Goal: Register for event/course

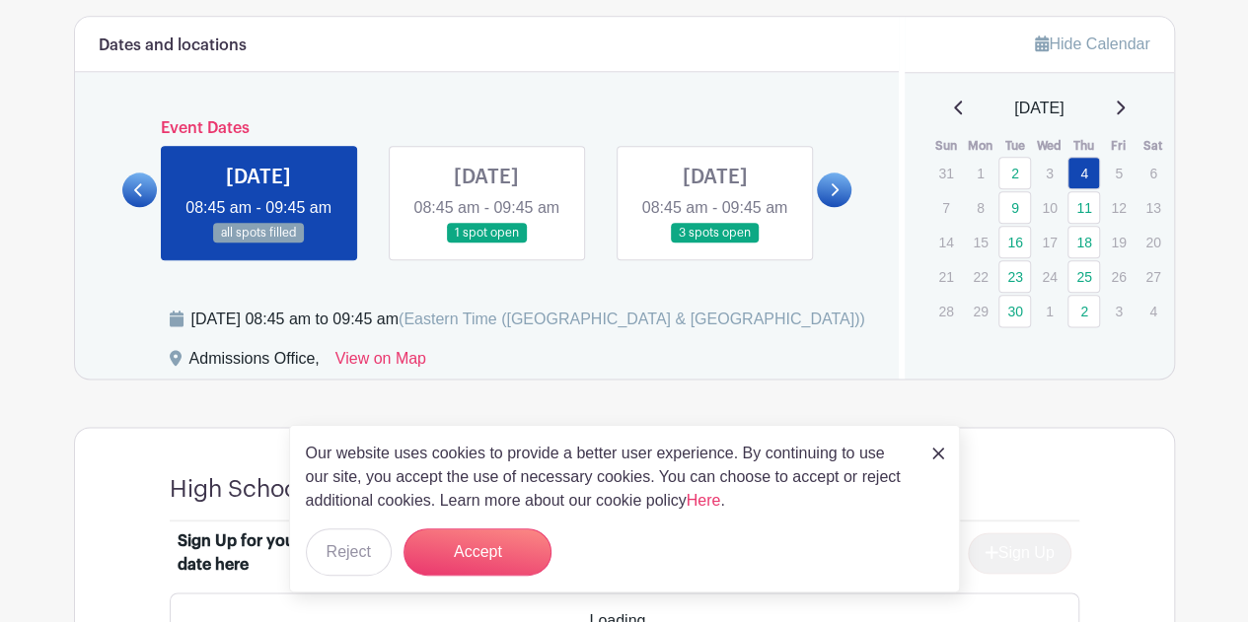
scroll to position [1089, 0]
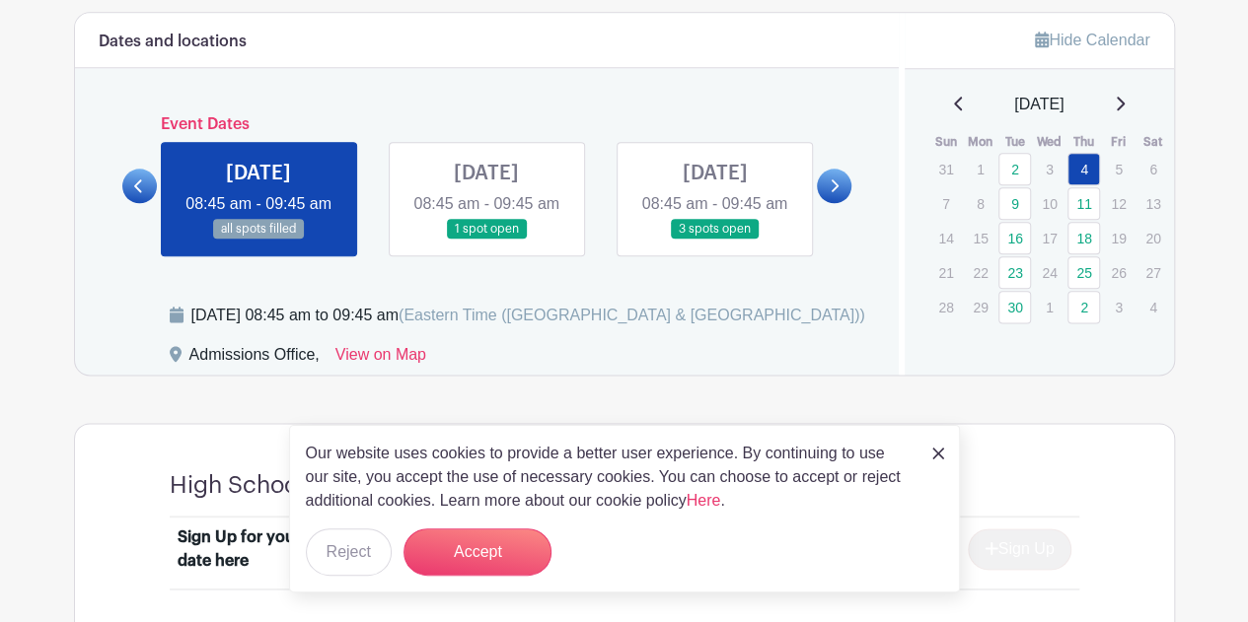
click at [941, 460] on img at bounding box center [938, 454] width 12 height 12
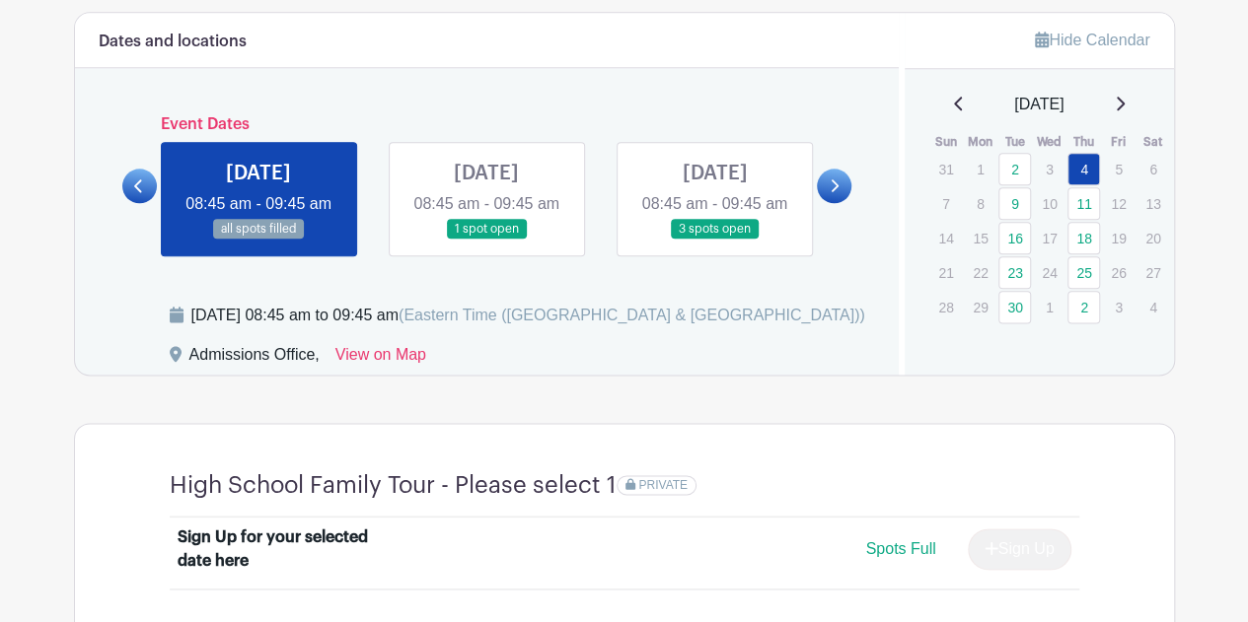
click at [1017, 240] on link "16" at bounding box center [1014, 238] width 33 height 33
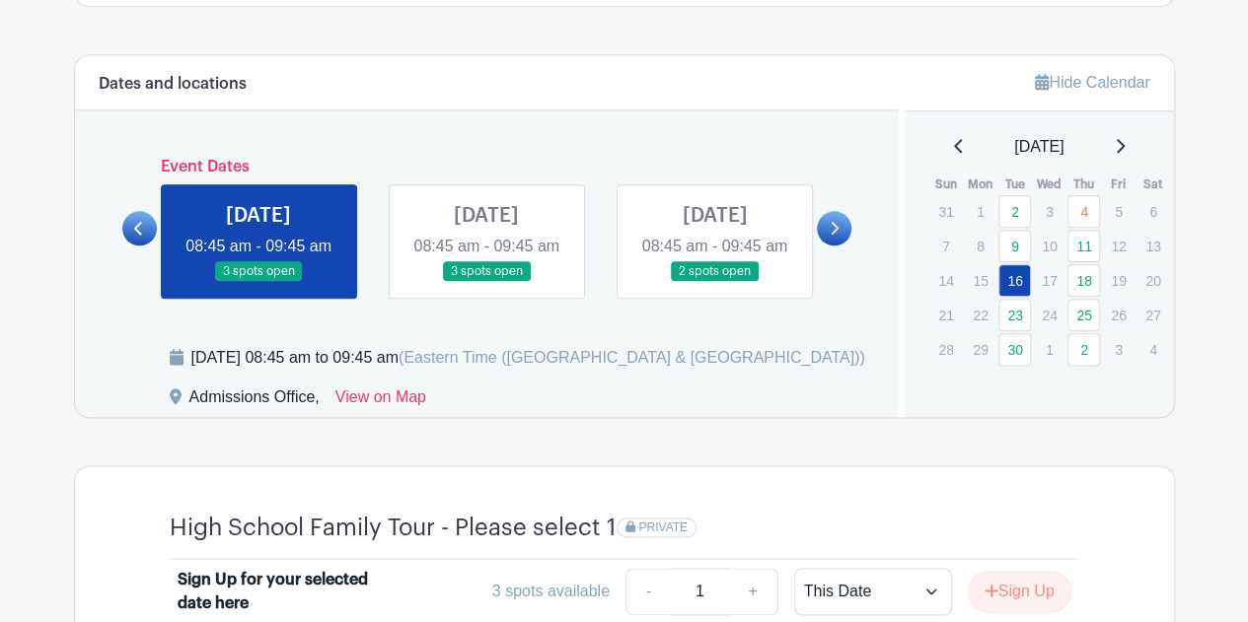
scroll to position [1026, 0]
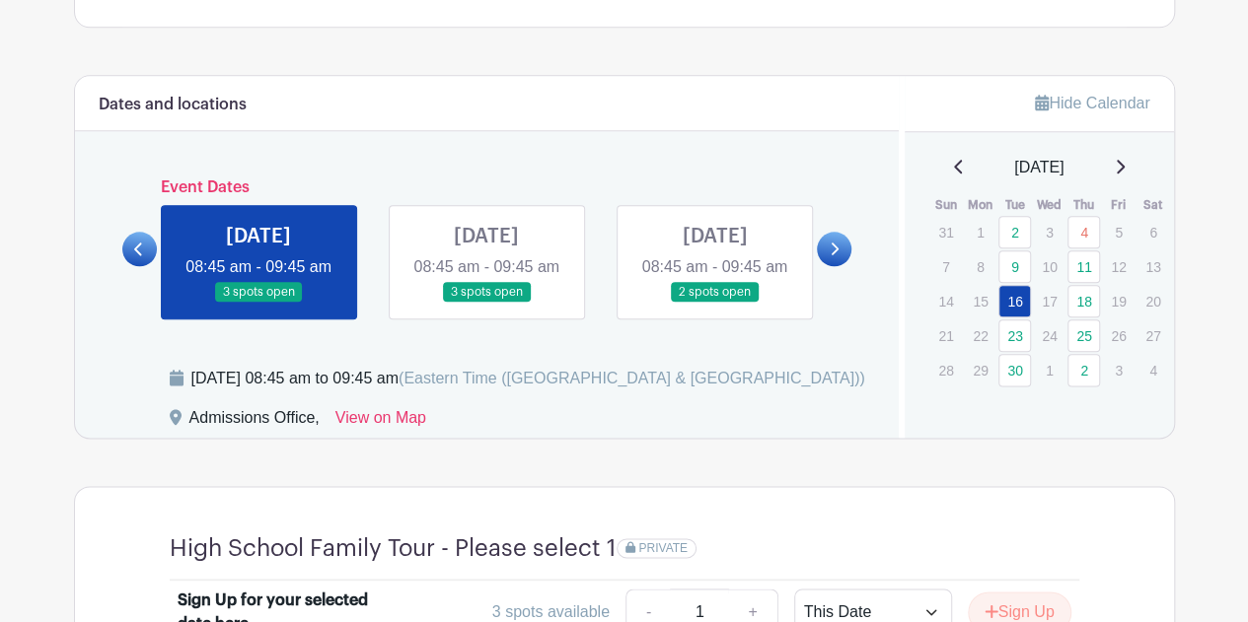
click at [258, 303] on link at bounding box center [258, 303] width 0 height 0
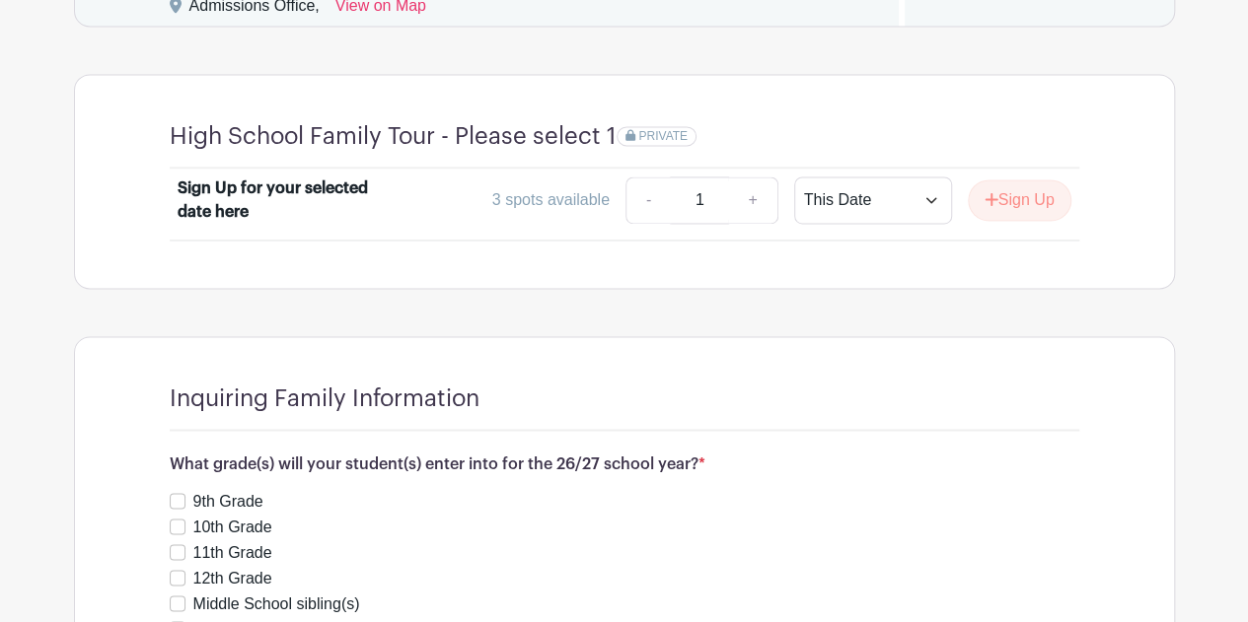
scroll to position [1444, 0]
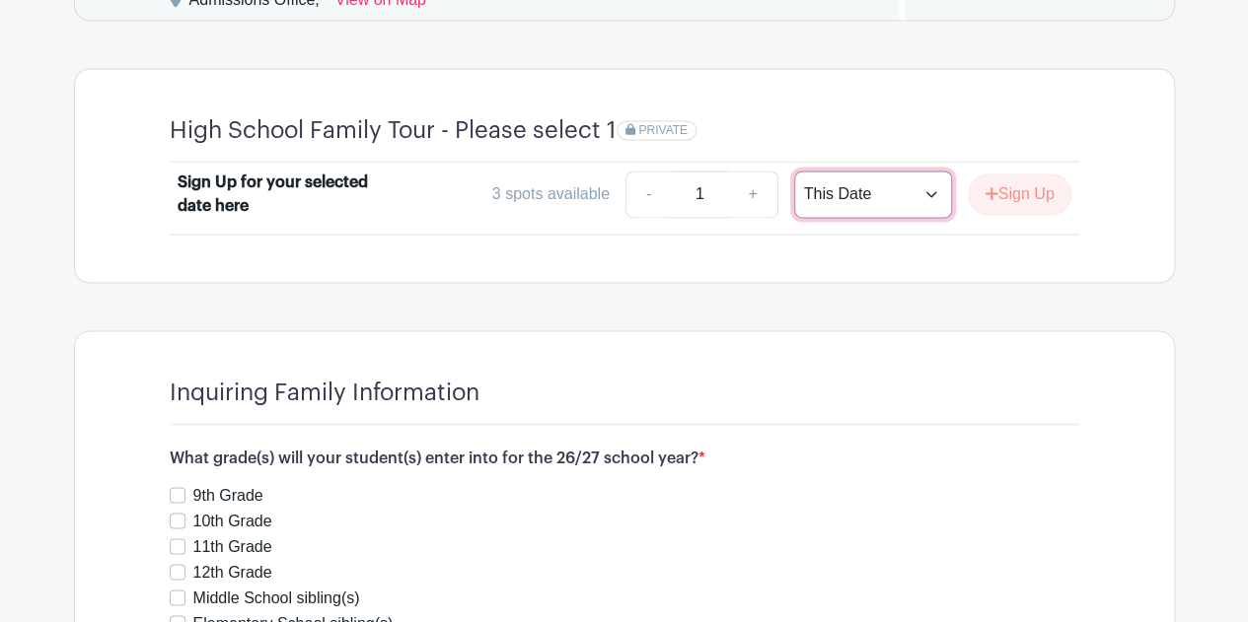
click at [927, 218] on select "This Date Select Dates" at bounding box center [873, 194] width 158 height 47
click at [922, 218] on select "This Date Select Dates" at bounding box center [873, 194] width 158 height 47
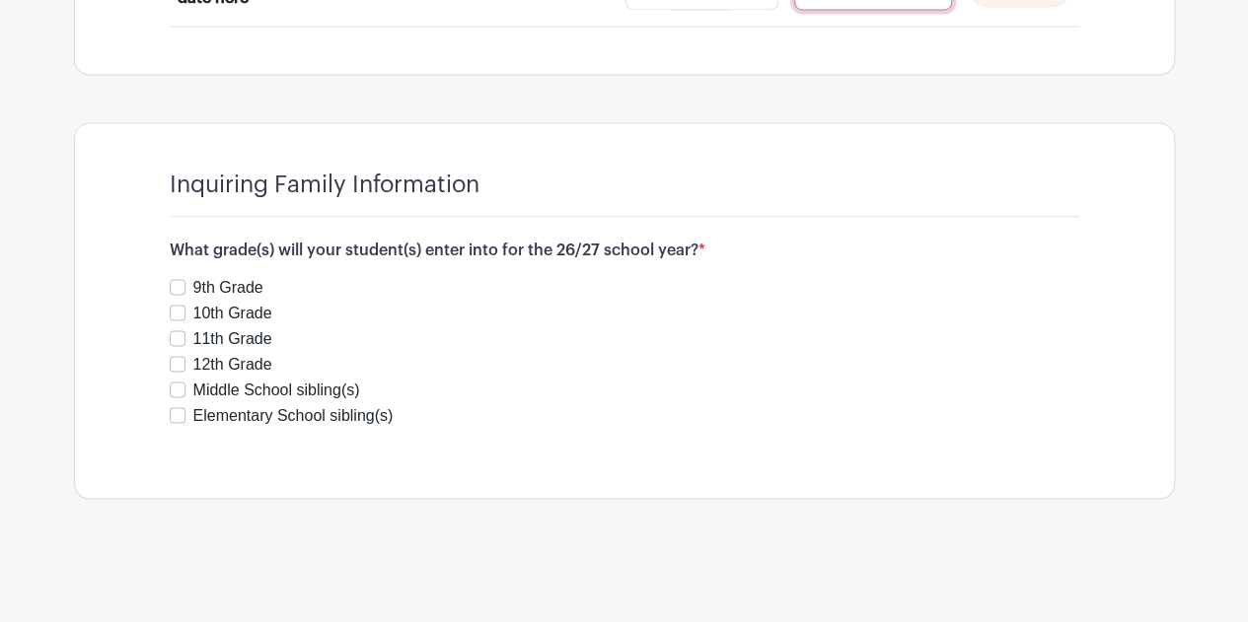
scroll to position [1662, 0]
click at [180, 295] on input "9th Grade" at bounding box center [178, 287] width 16 height 16
checkbox input "true"
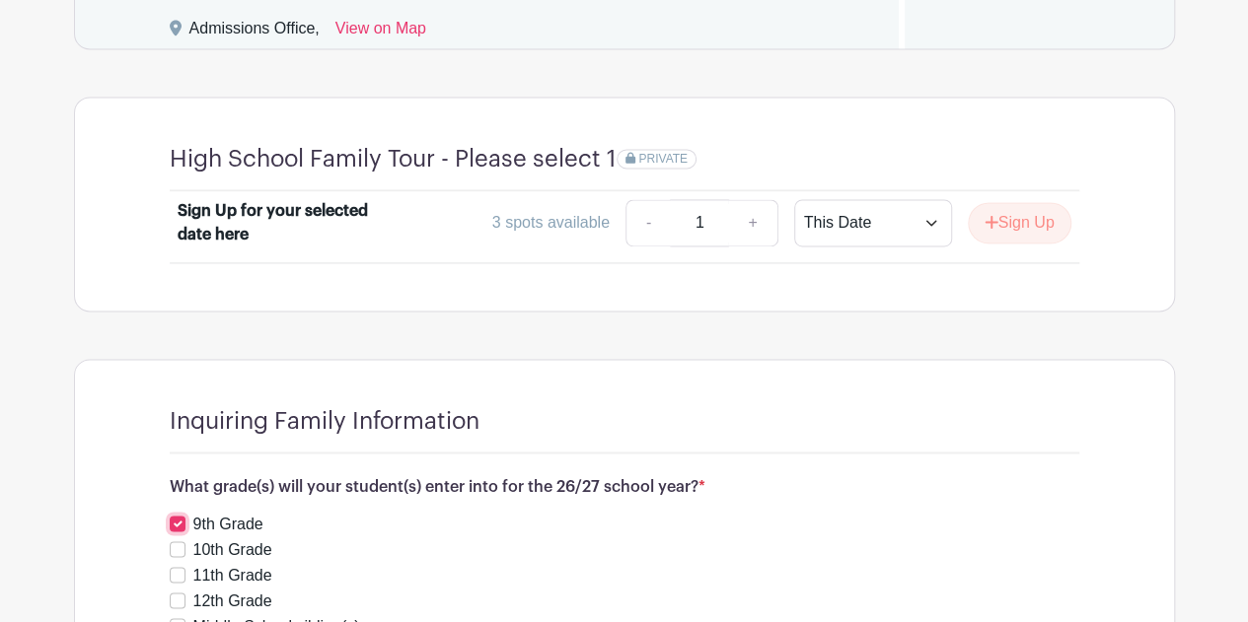
scroll to position [1407, 0]
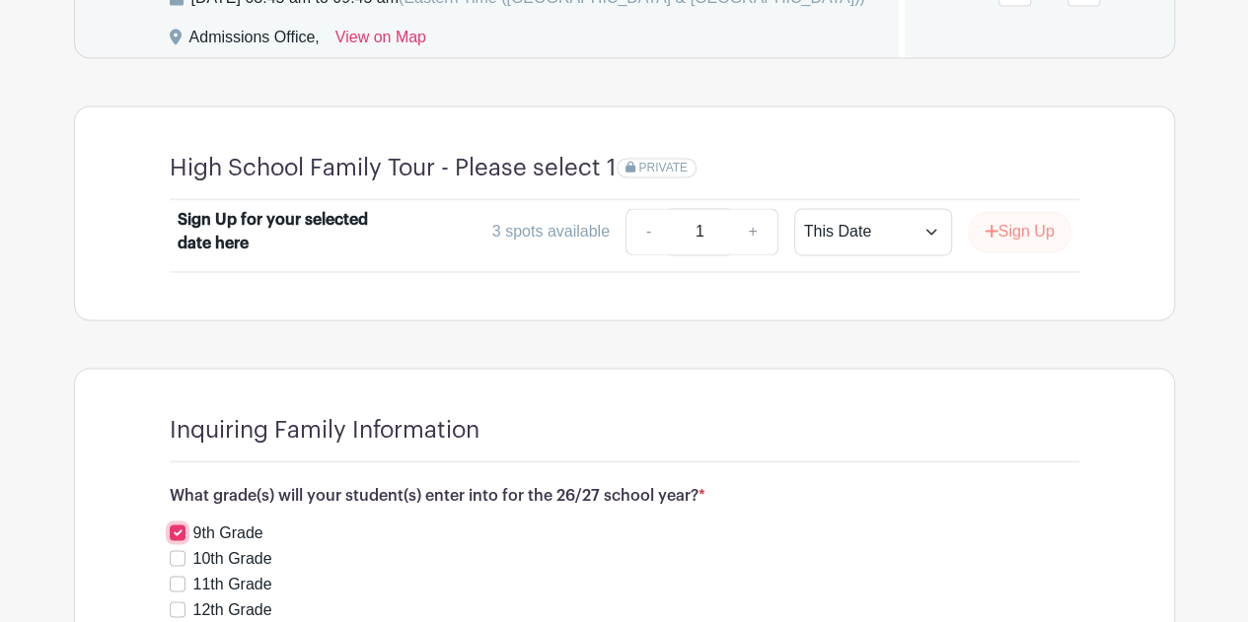
click at [984, 239] on icon "submit" at bounding box center [991, 231] width 14 height 16
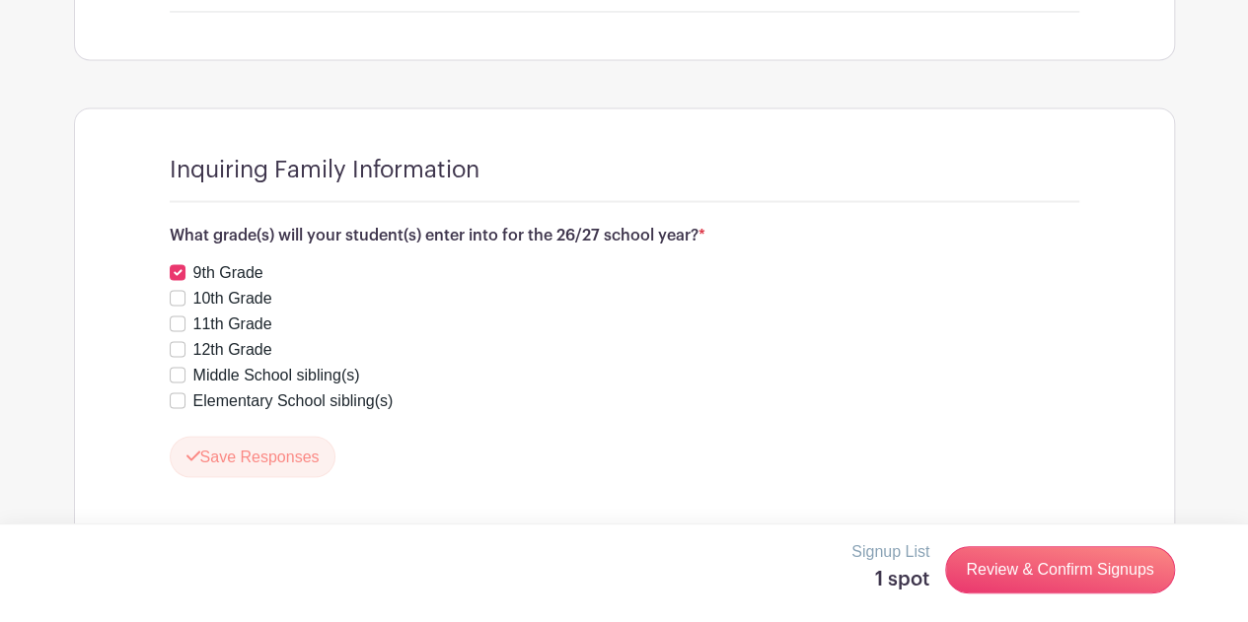
scroll to position [1732, 0]
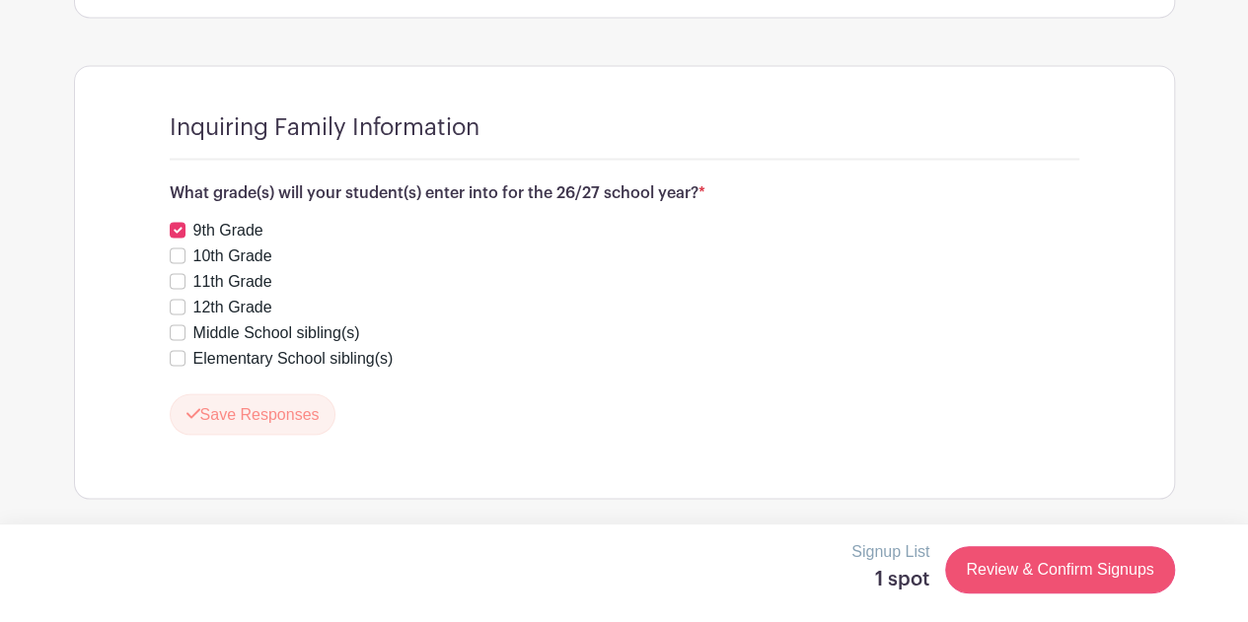
click at [1091, 572] on link "Review & Confirm Signups" at bounding box center [1059, 569] width 229 height 47
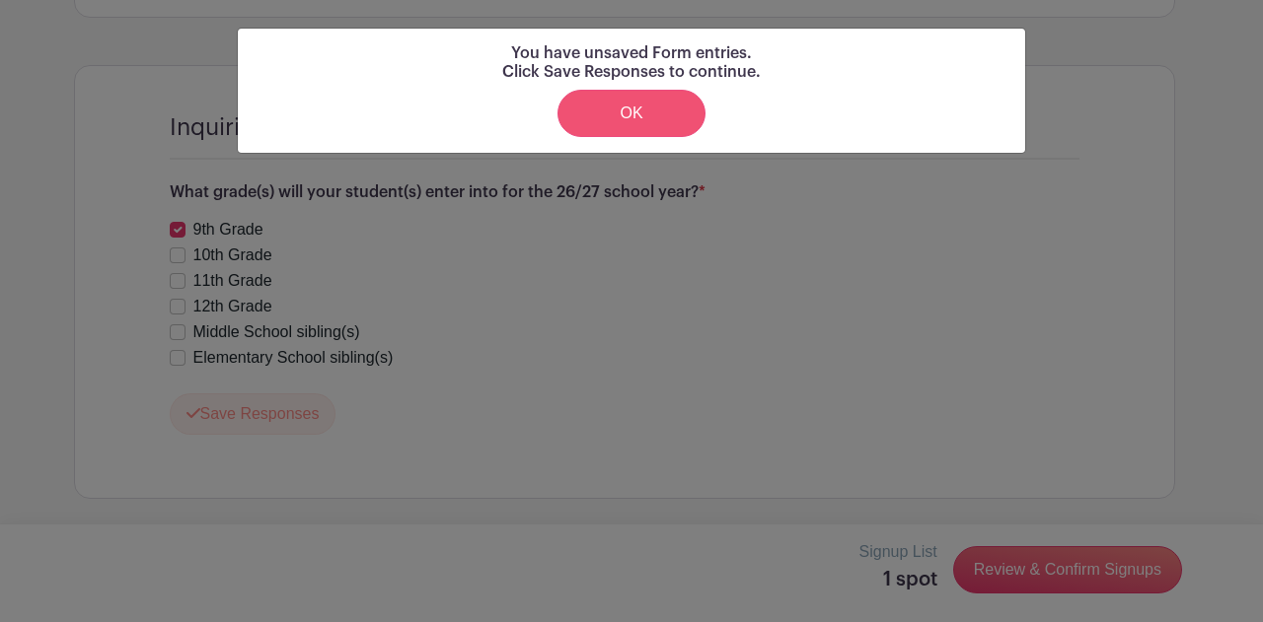
click at [678, 117] on link "OK" at bounding box center [631, 113] width 148 height 47
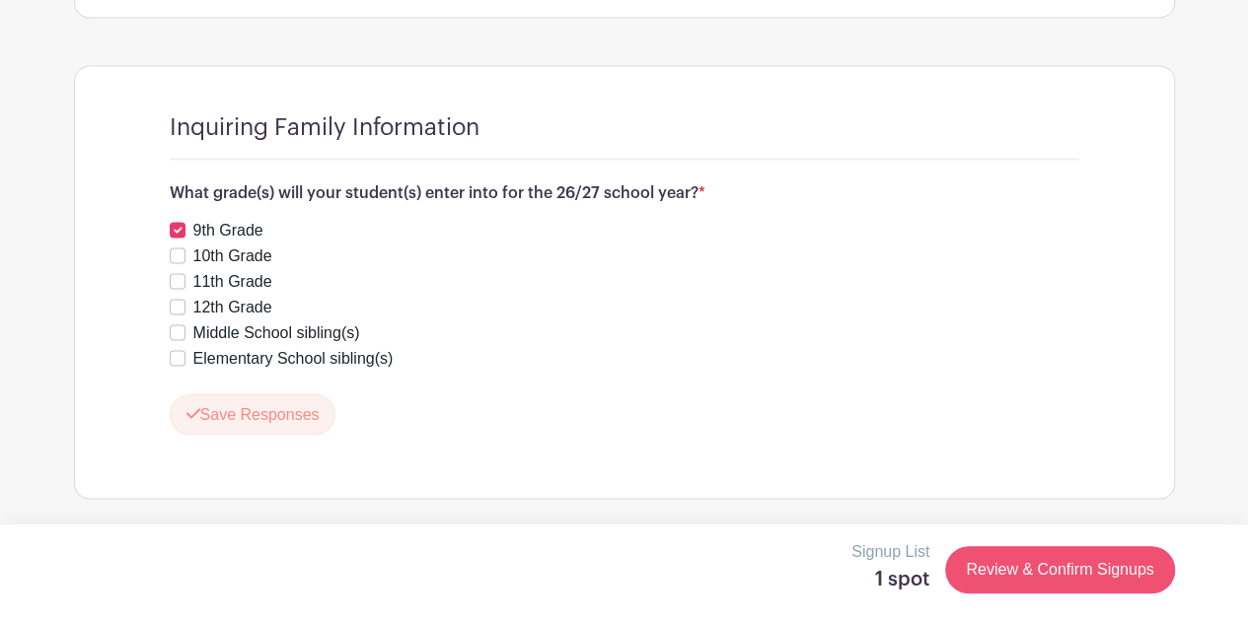
click at [1083, 578] on link "Review & Confirm Signups" at bounding box center [1059, 569] width 229 height 47
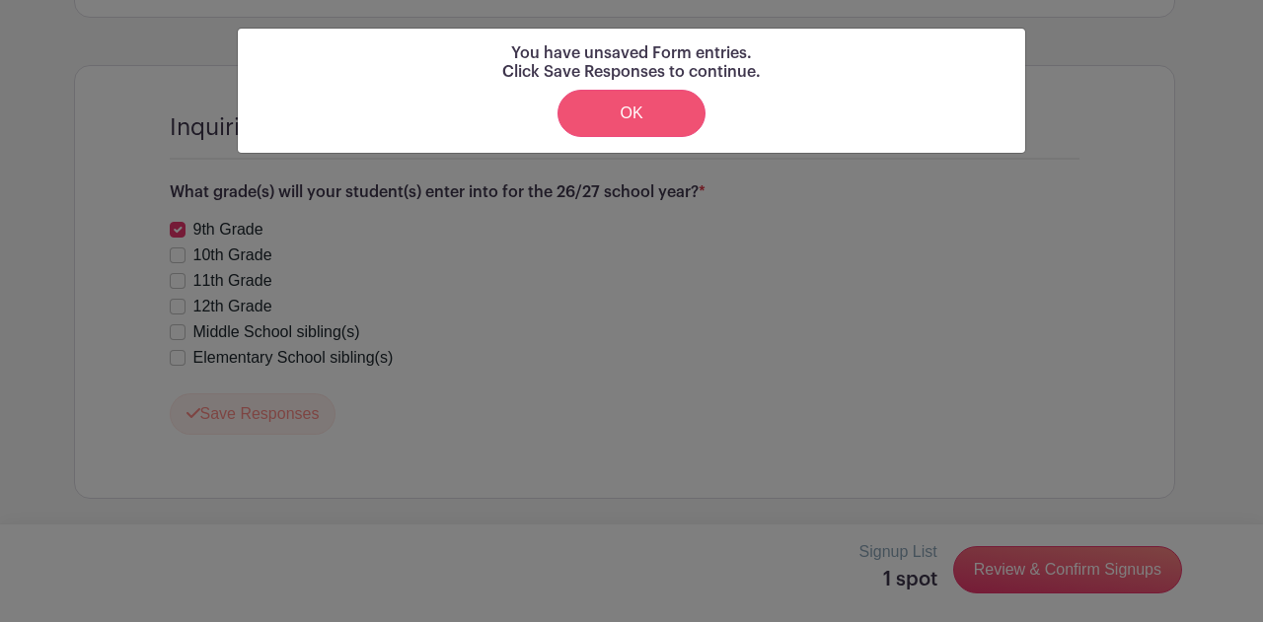
click at [655, 108] on link "OK" at bounding box center [631, 113] width 148 height 47
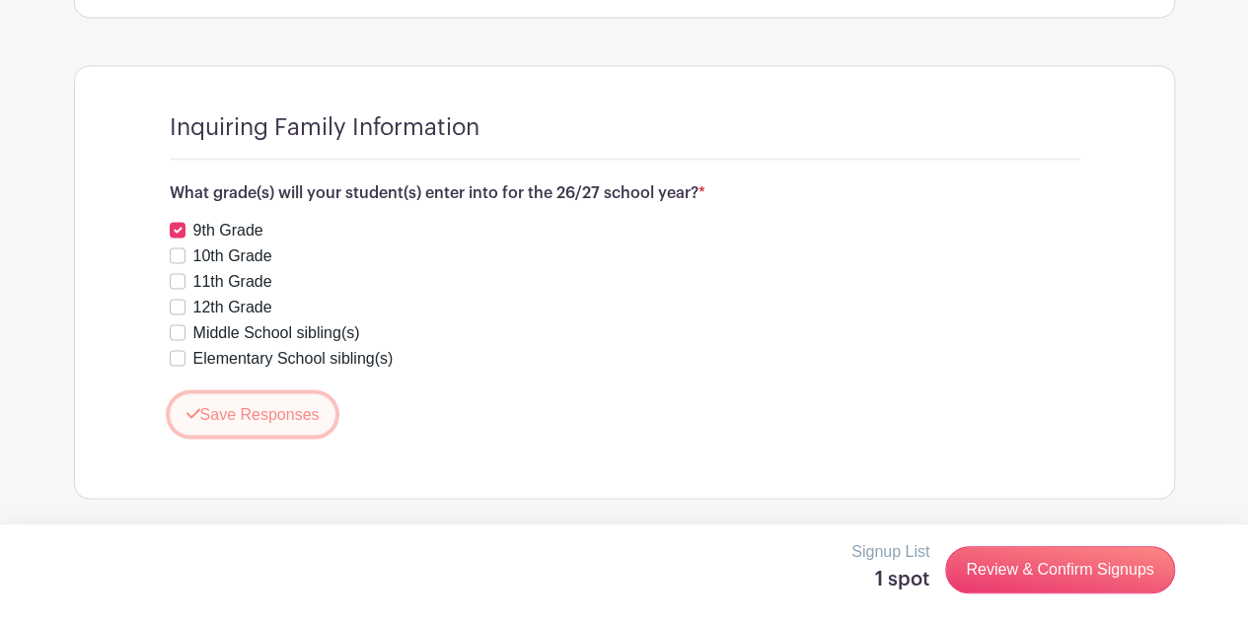
click at [279, 420] on button "Save Responses" at bounding box center [253, 414] width 167 height 41
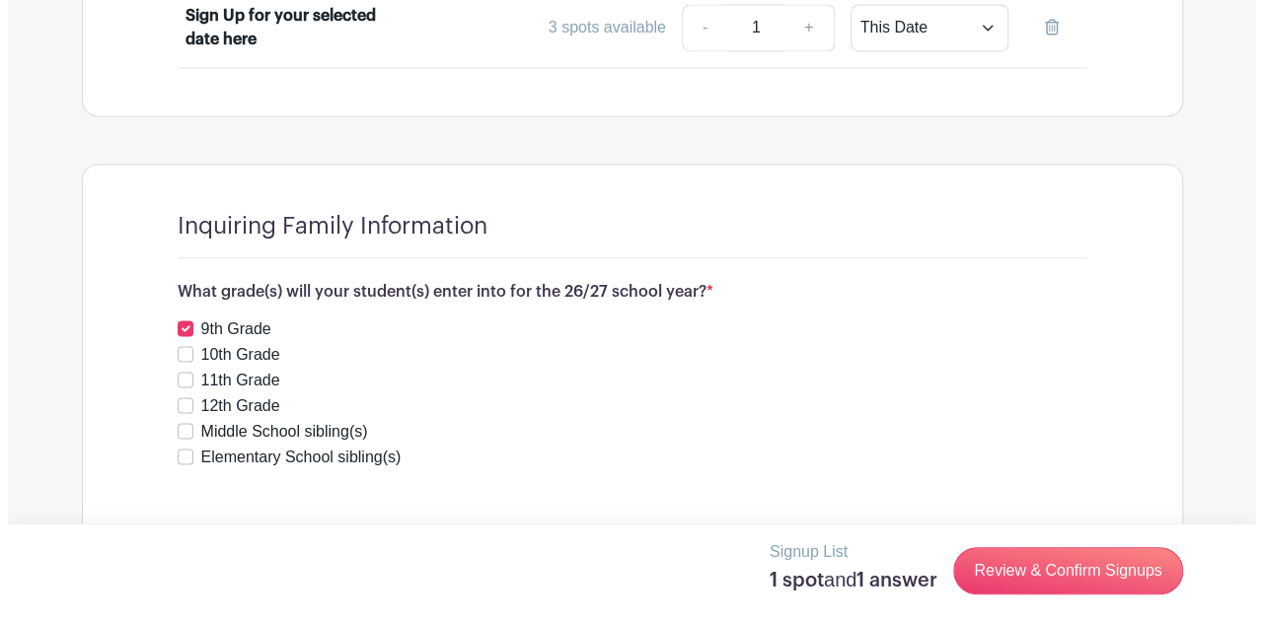
scroll to position [1676, 0]
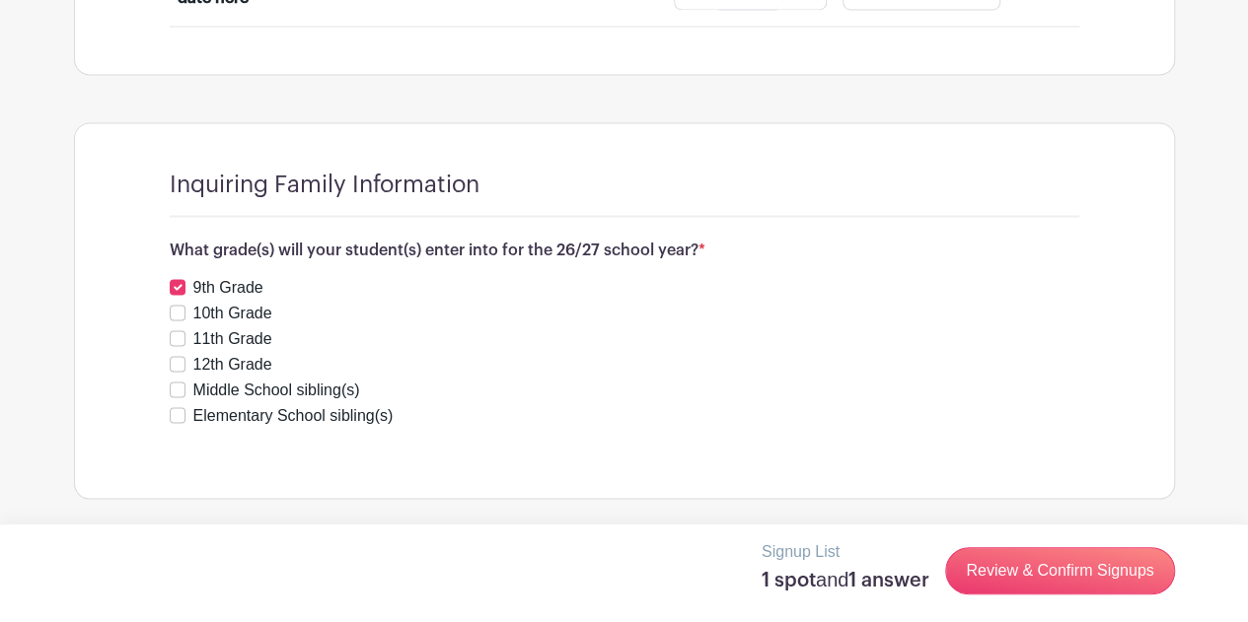
click at [1040, 586] on link "Review & Confirm Signups" at bounding box center [1059, 570] width 229 height 47
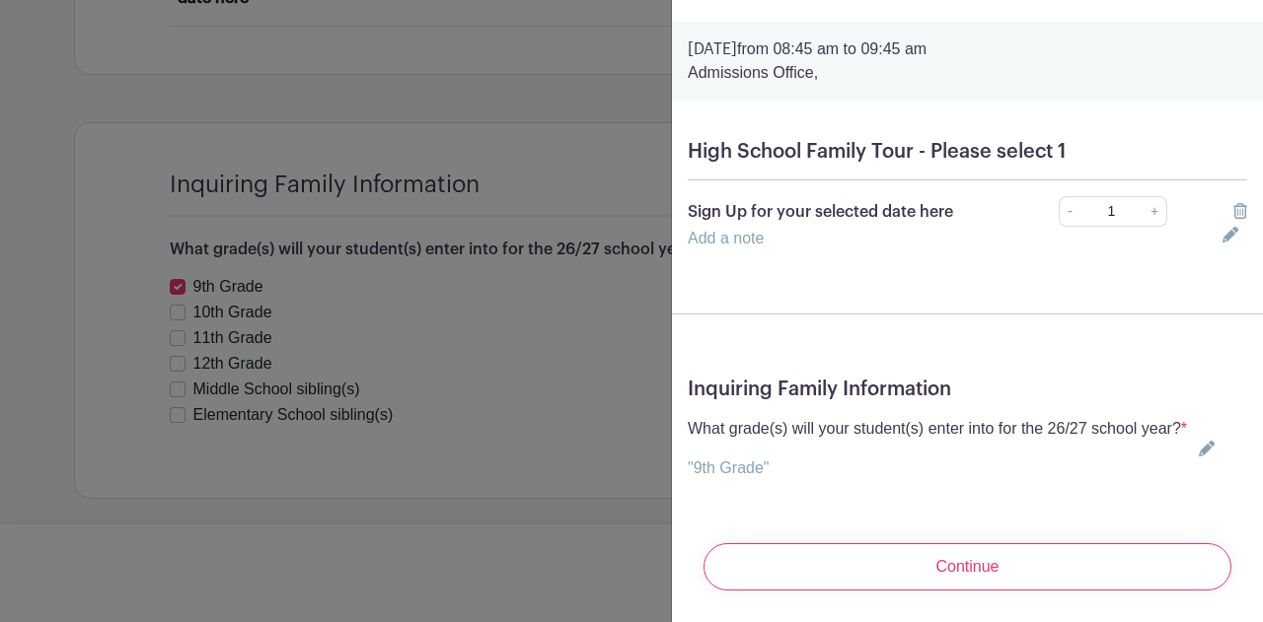
scroll to position [85, 0]
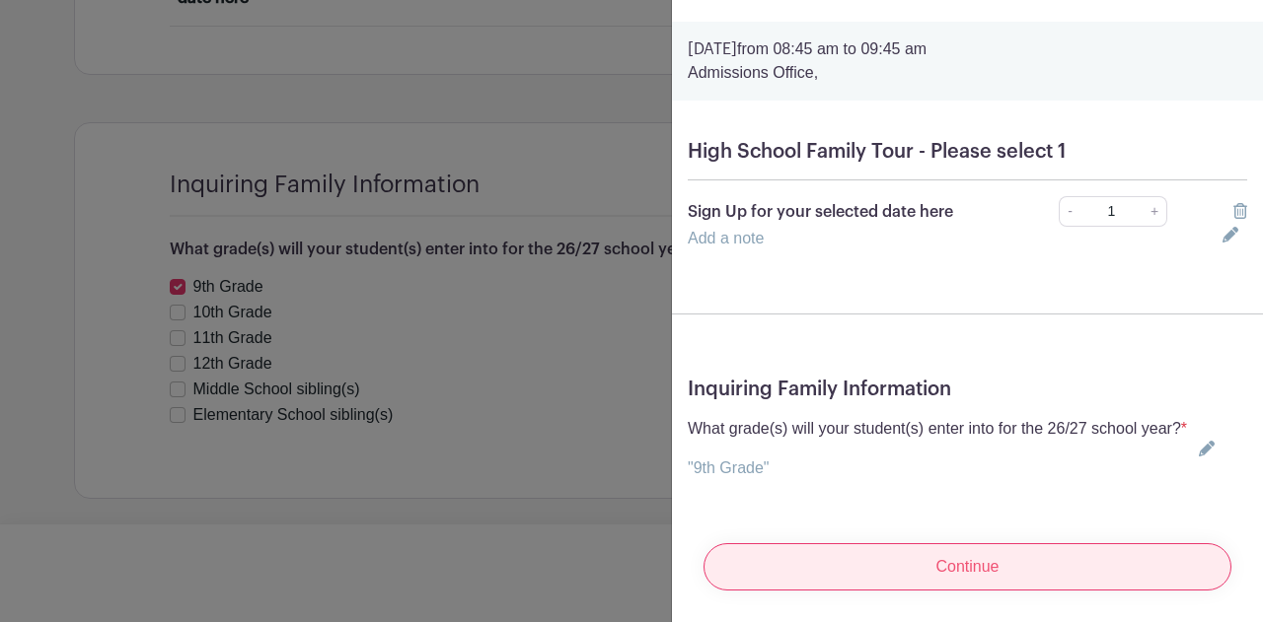
click at [1008, 552] on input "Continue" at bounding box center [967, 566] width 528 height 47
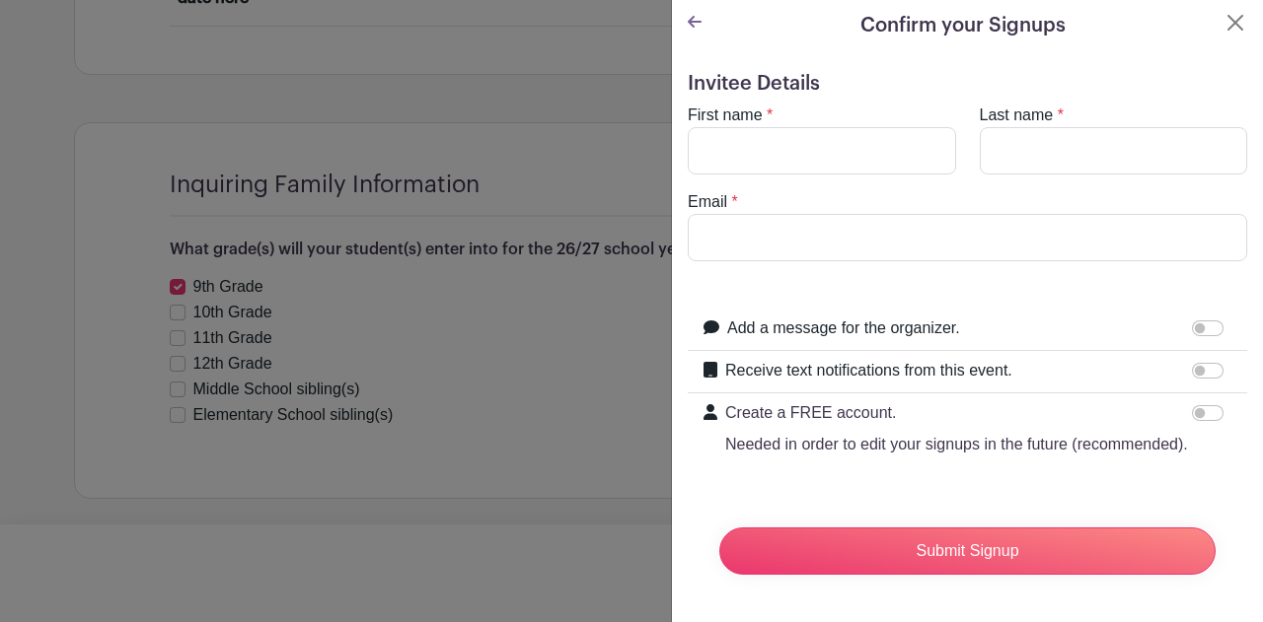
scroll to position [0, 0]
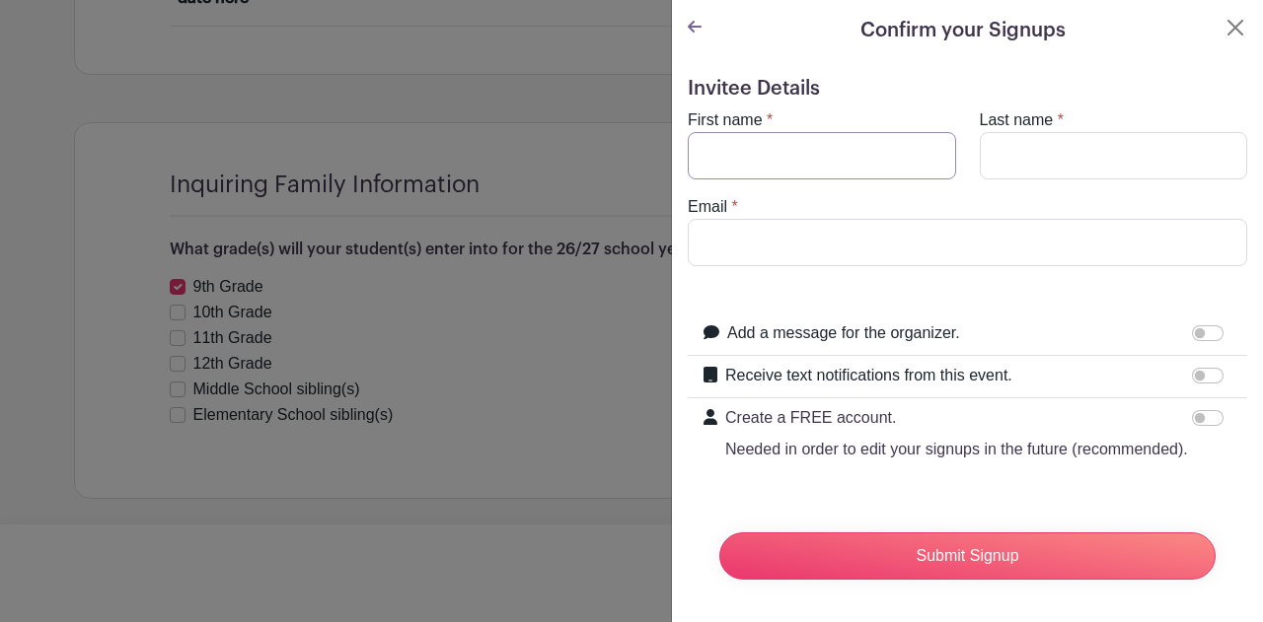
click at [852, 136] on input "First name" at bounding box center [821, 155] width 268 height 47
type input "[PERSON_NAME]"
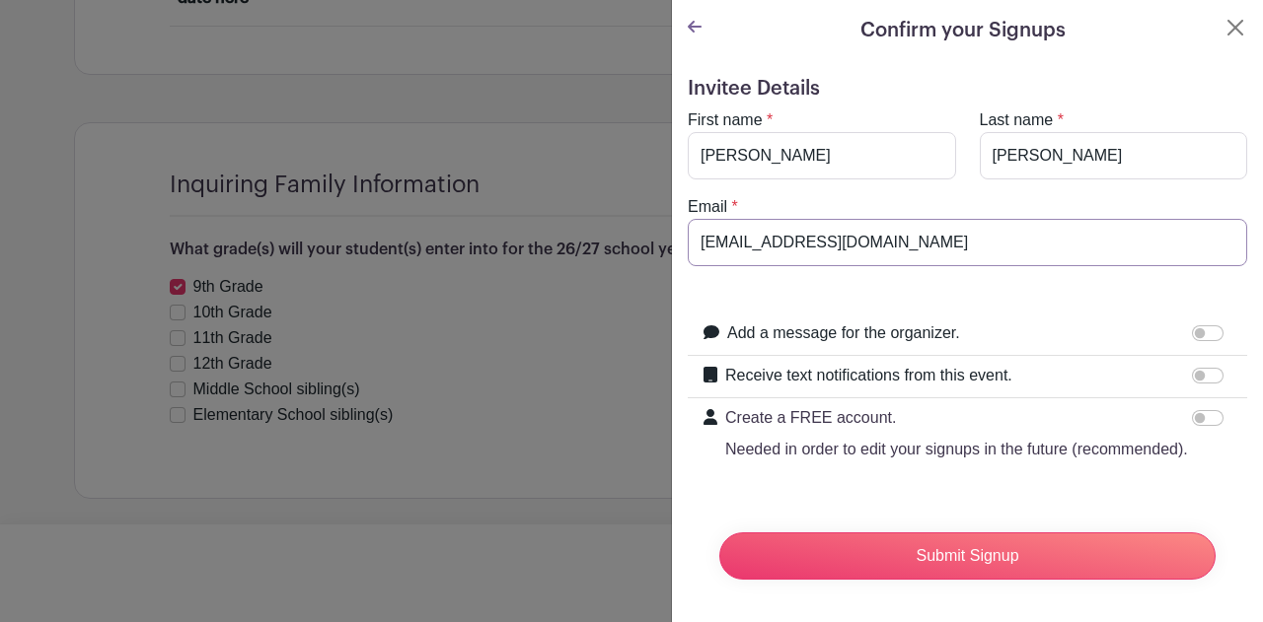
type input "[EMAIL_ADDRESS][DOMAIN_NAME]"
click at [710, 374] on icon at bounding box center [710, 375] width 14 height 16
click at [1192, 368] on input "Receive text notifications from this event." at bounding box center [1208, 376] width 32 height 16
checkbox input "true"
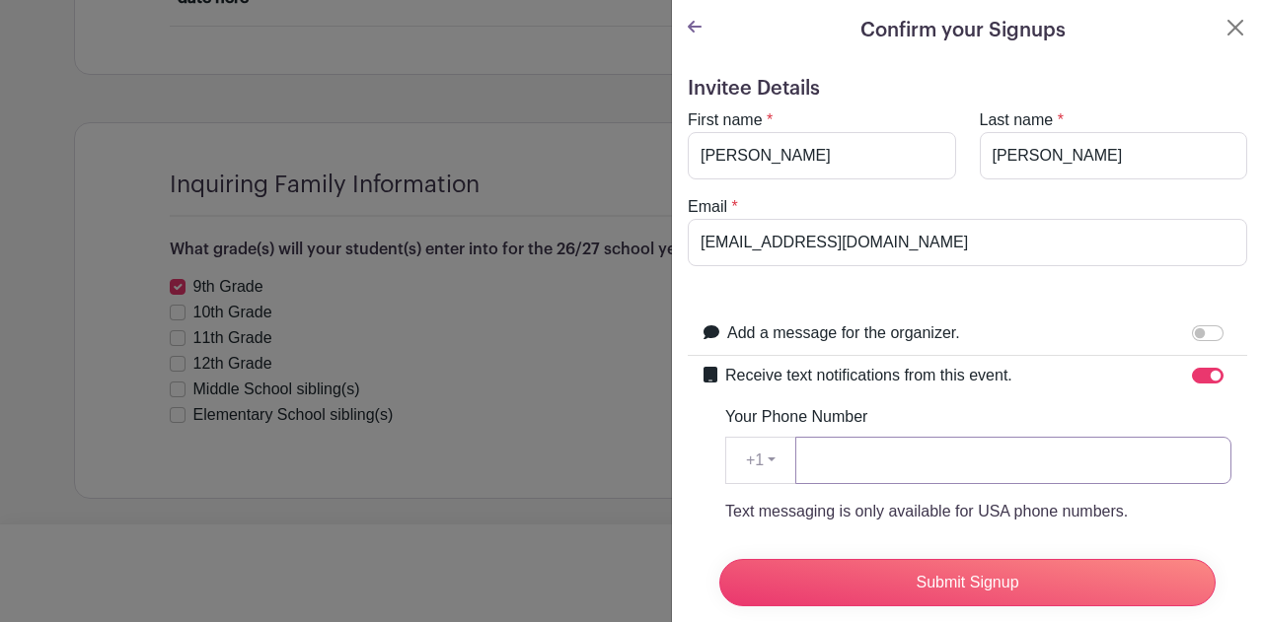
click at [953, 469] on input "Your Phone Number" at bounding box center [1013, 460] width 436 height 47
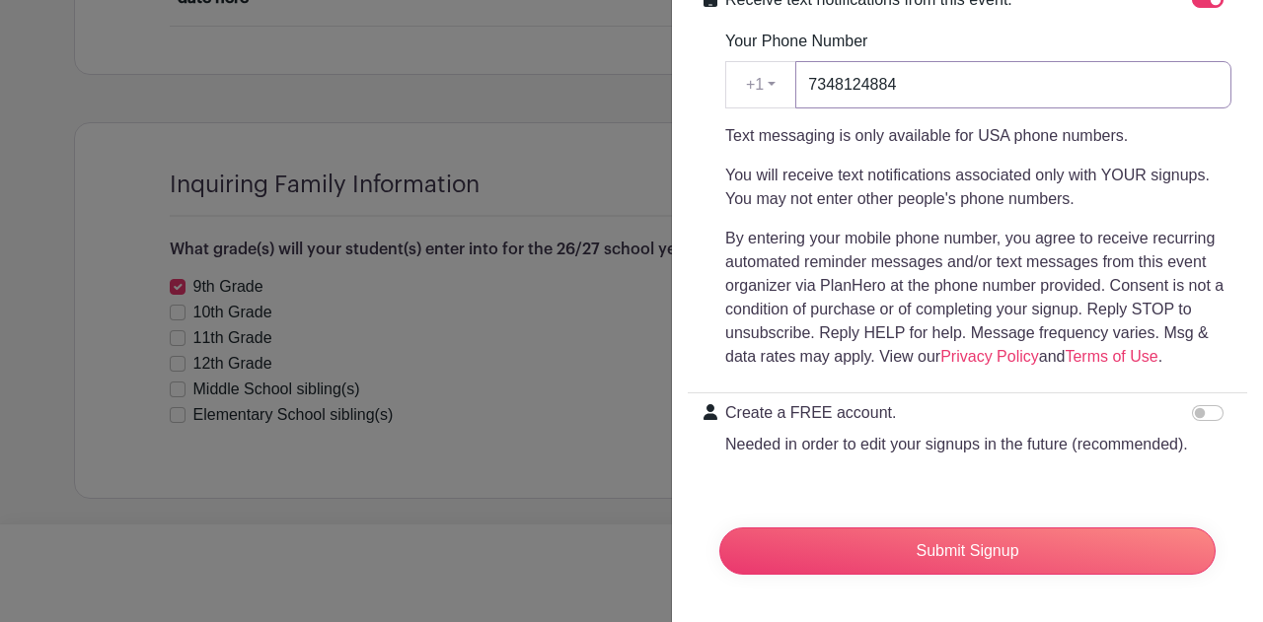
scroll to position [410, 0]
type input "7348124884"
click at [1193, 405] on input "Create a FREE account. Needed in order to edit your signups in the future (reco…" at bounding box center [1208, 413] width 32 height 16
checkbox input "true"
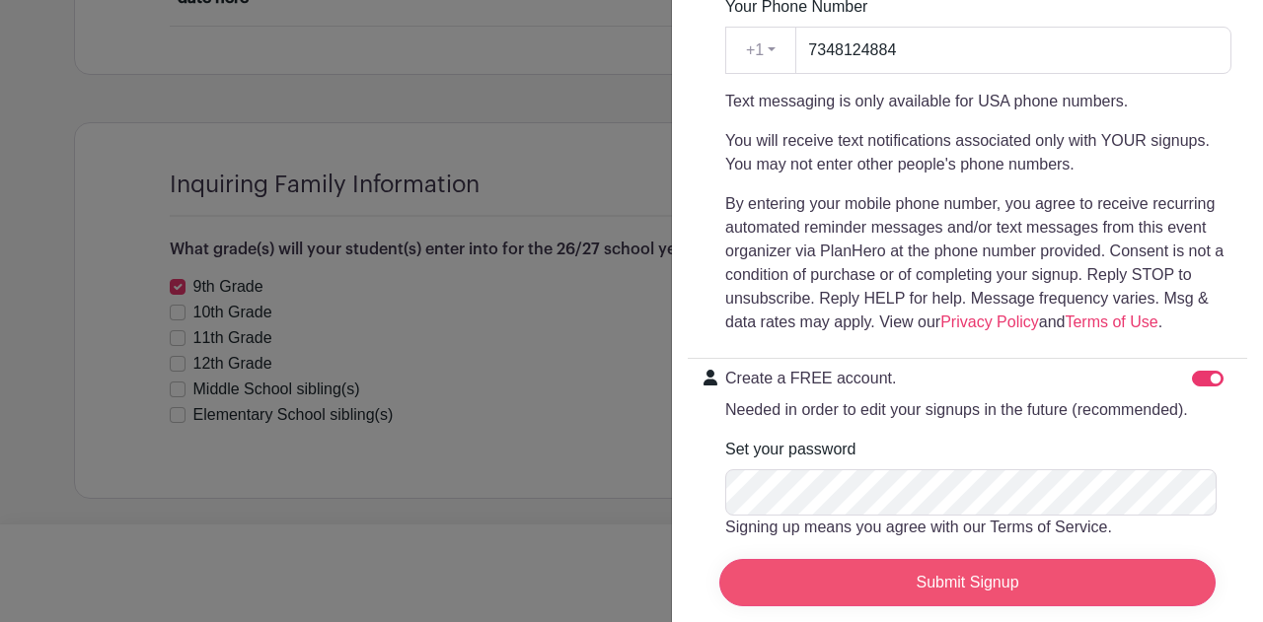
click at [982, 567] on input "Submit Signup" at bounding box center [967, 582] width 496 height 47
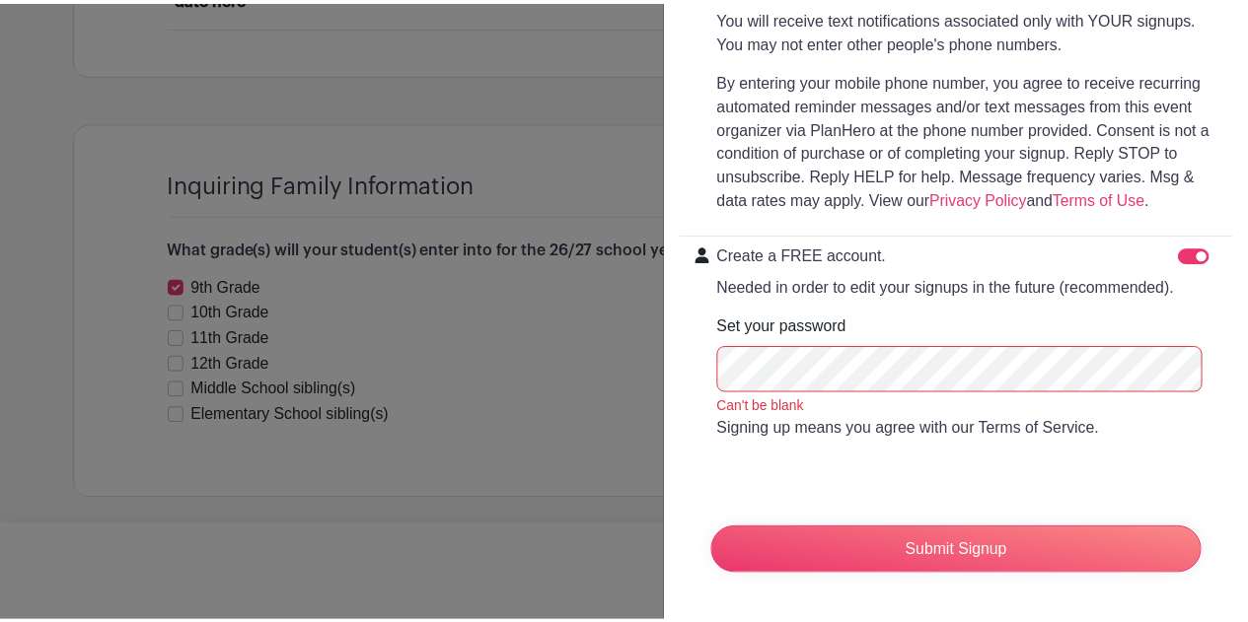
scroll to position [694, 0]
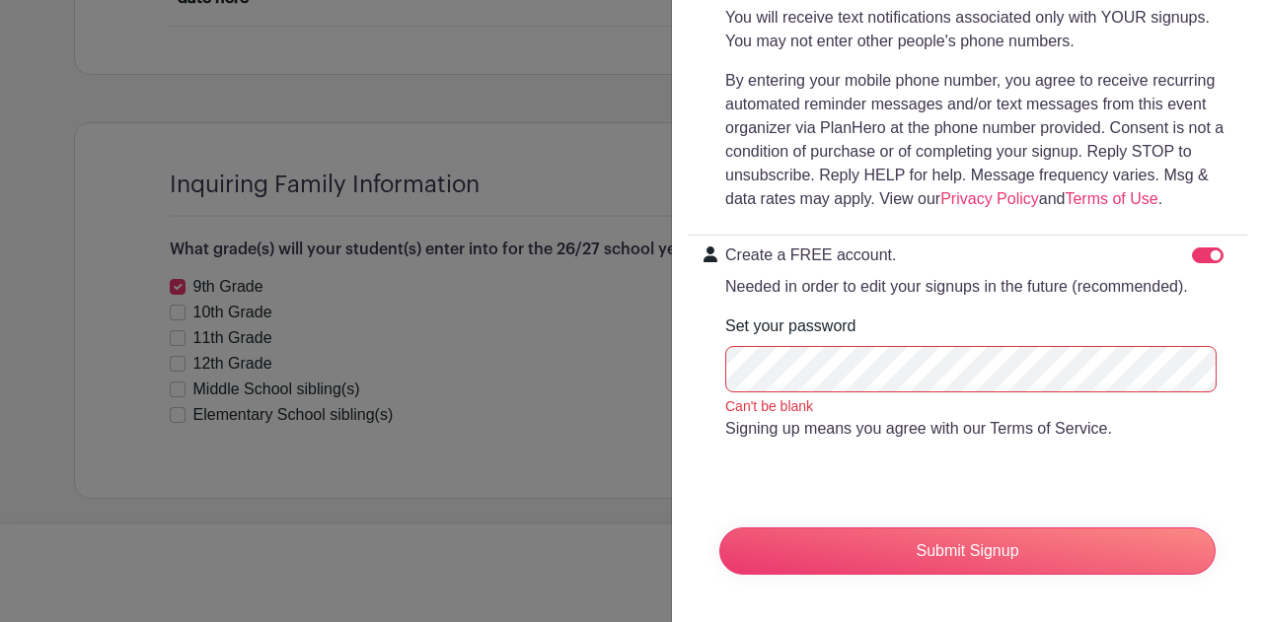
click at [972, 572] on div "Submit Signup" at bounding box center [967, 551] width 528 height 79
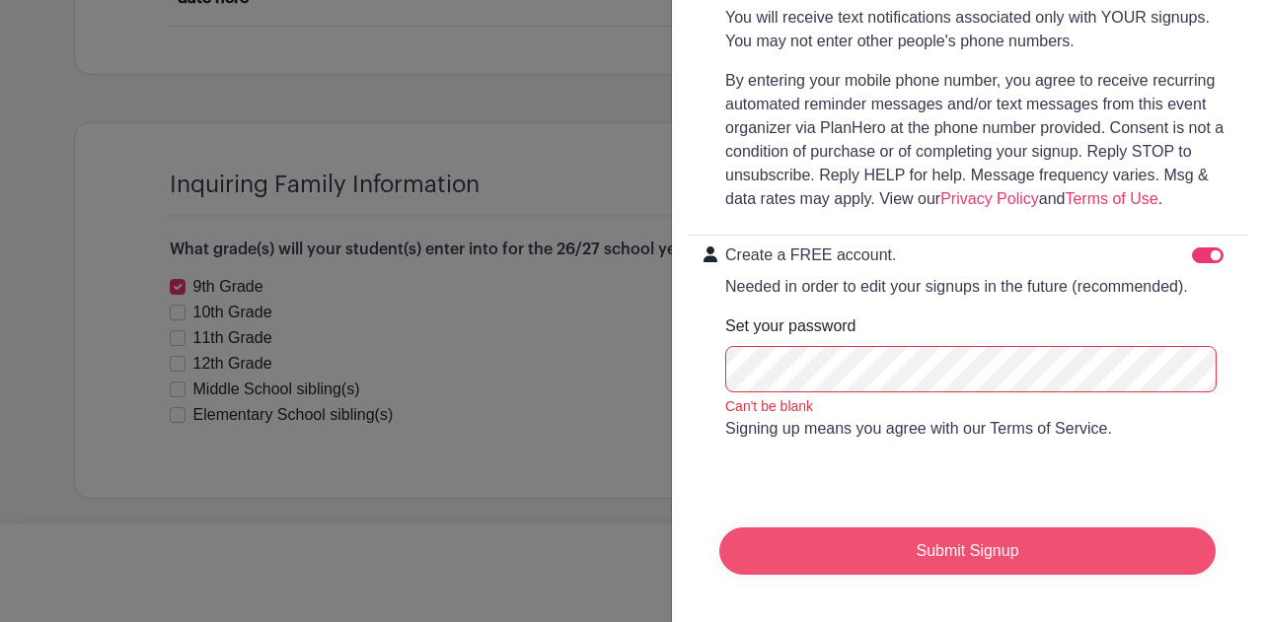
click at [965, 546] on input "Submit Signup" at bounding box center [967, 551] width 496 height 47
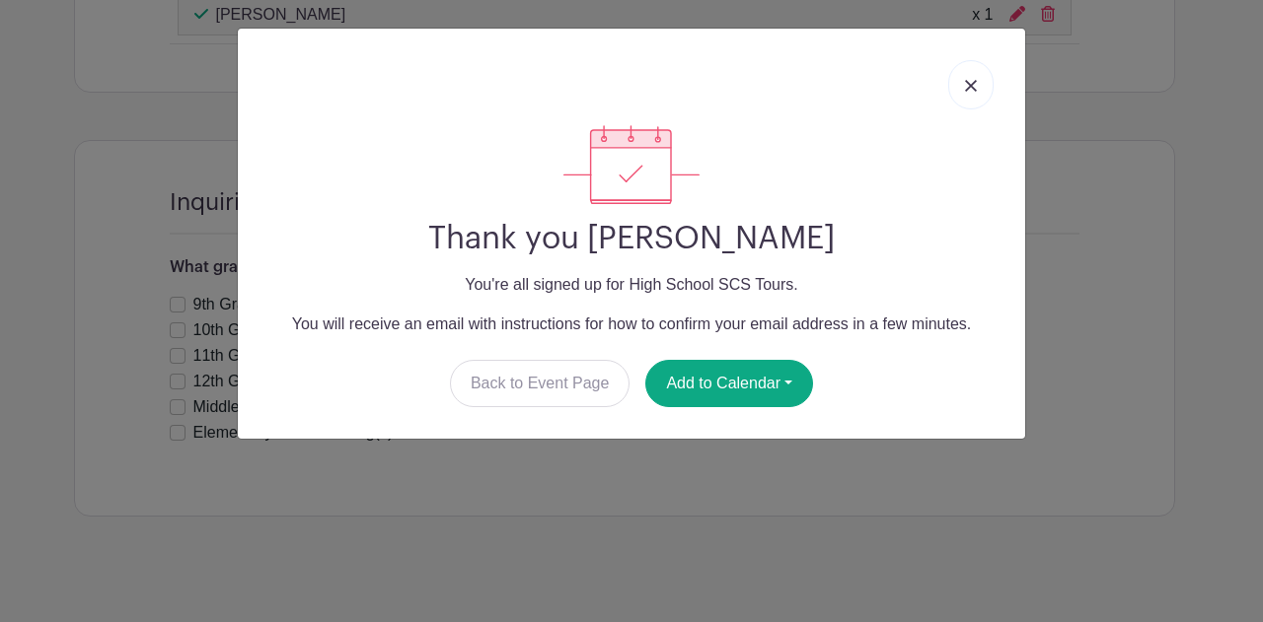
click at [967, 89] on img at bounding box center [971, 86] width 12 height 12
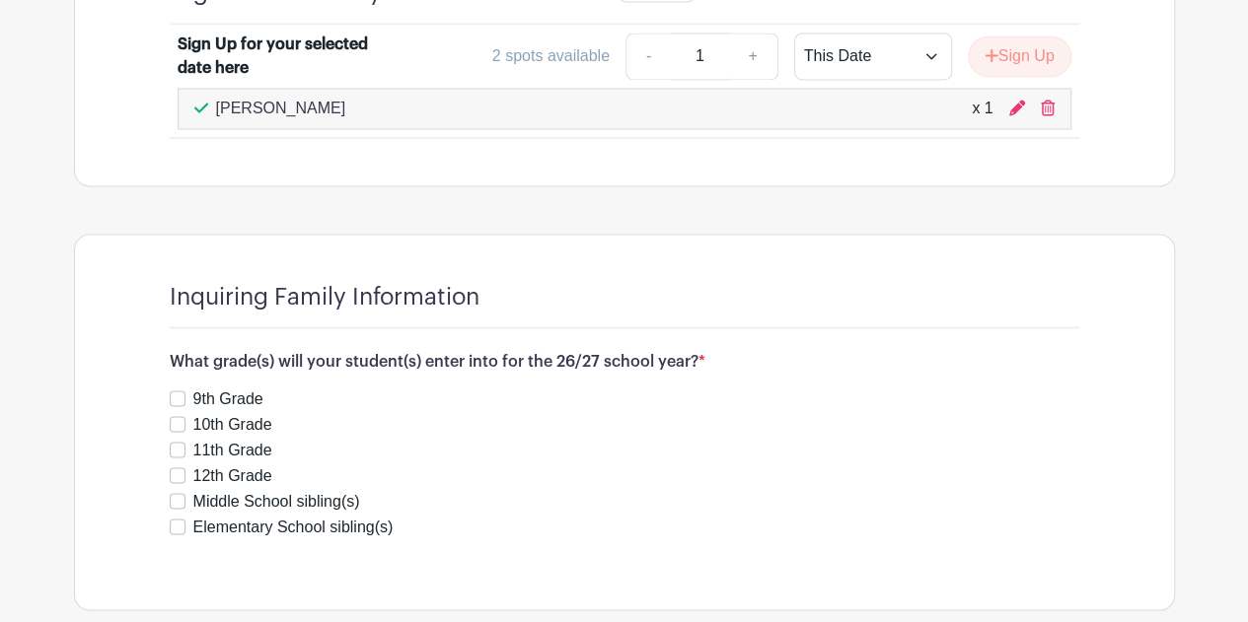
scroll to position [1716, 0]
